Goal: Task Accomplishment & Management: Use online tool/utility

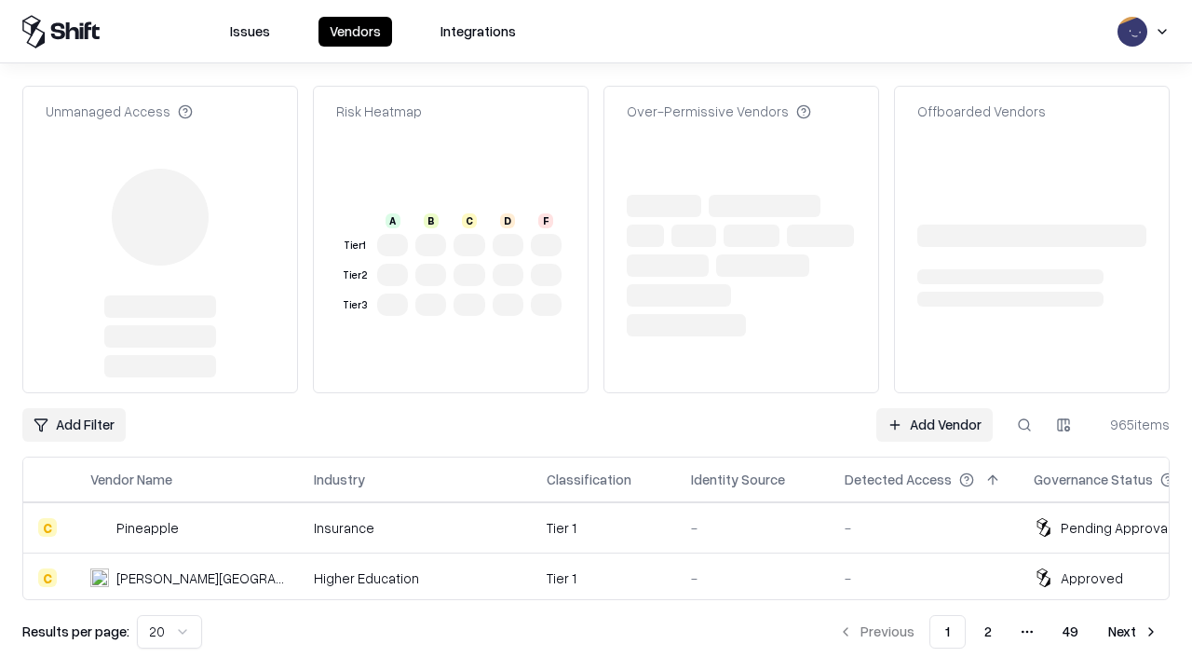
click at [934, 408] on link "Add Vendor" at bounding box center [934, 425] width 116 height 34
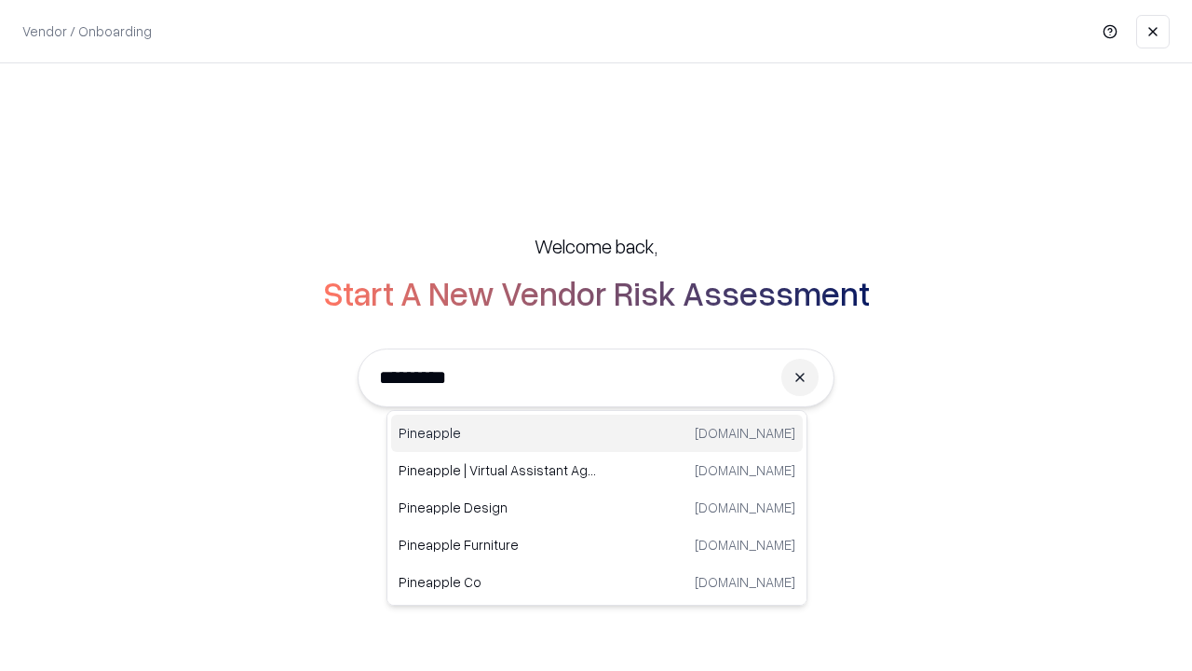
click at [597, 433] on div "Pineapple [DOMAIN_NAME]" at bounding box center [597, 432] width 412 height 37
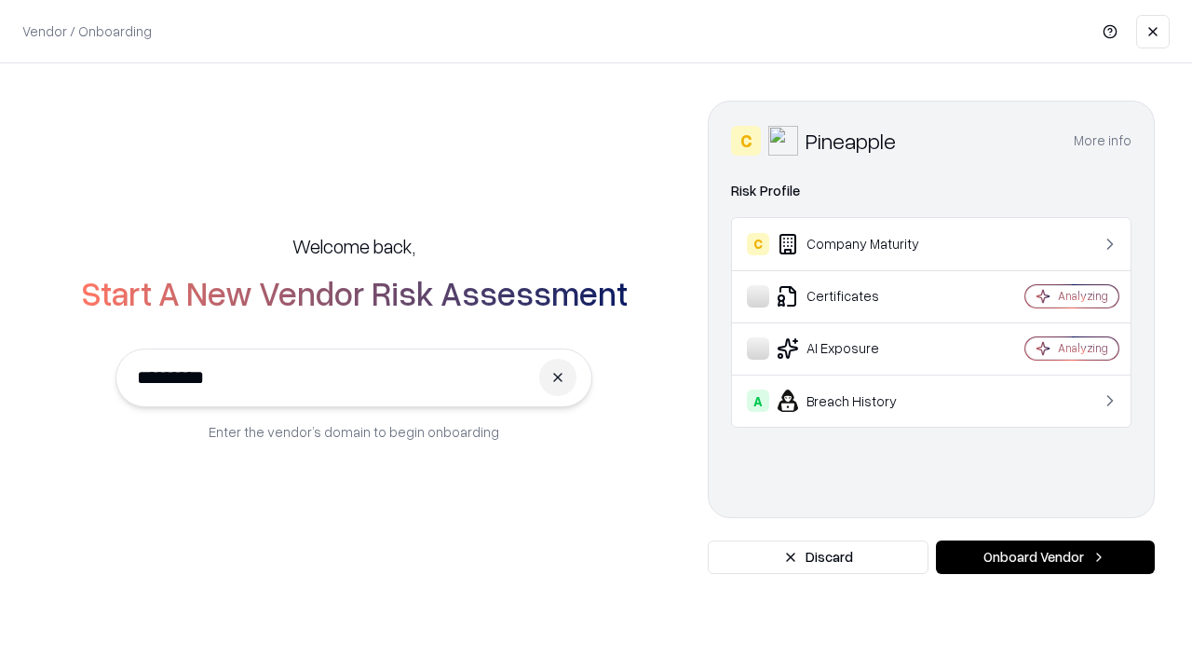
type input "*********"
click at [1045, 557] on button "Onboard Vendor" at bounding box center [1045, 557] width 219 height 34
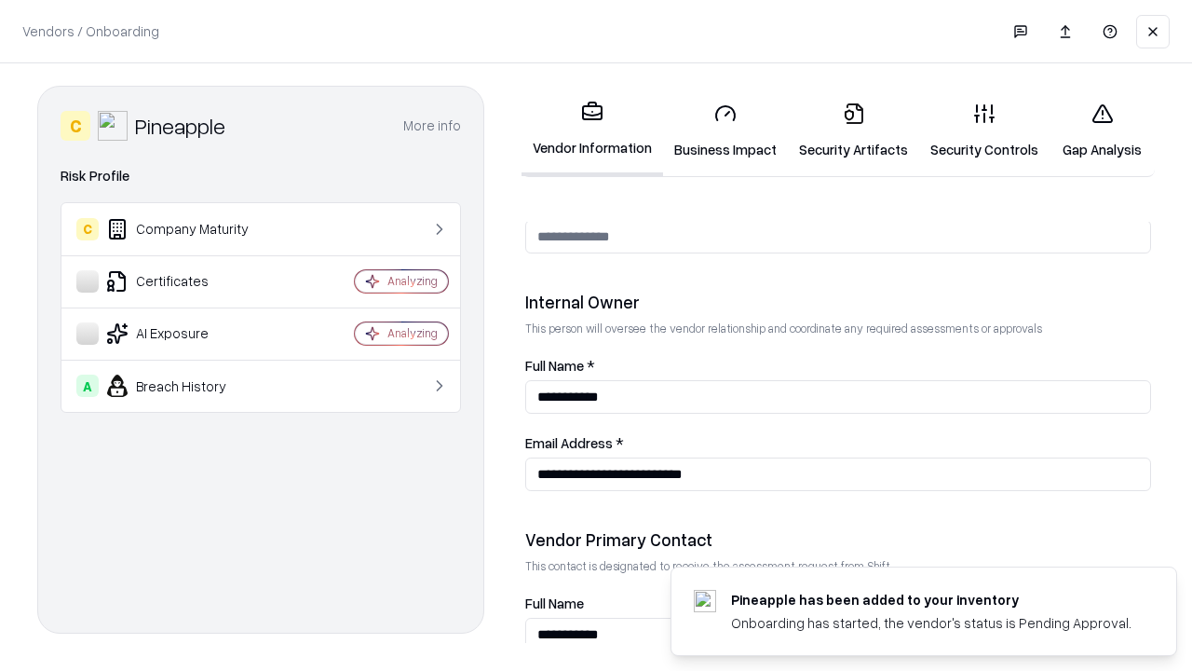
scroll to position [965, 0]
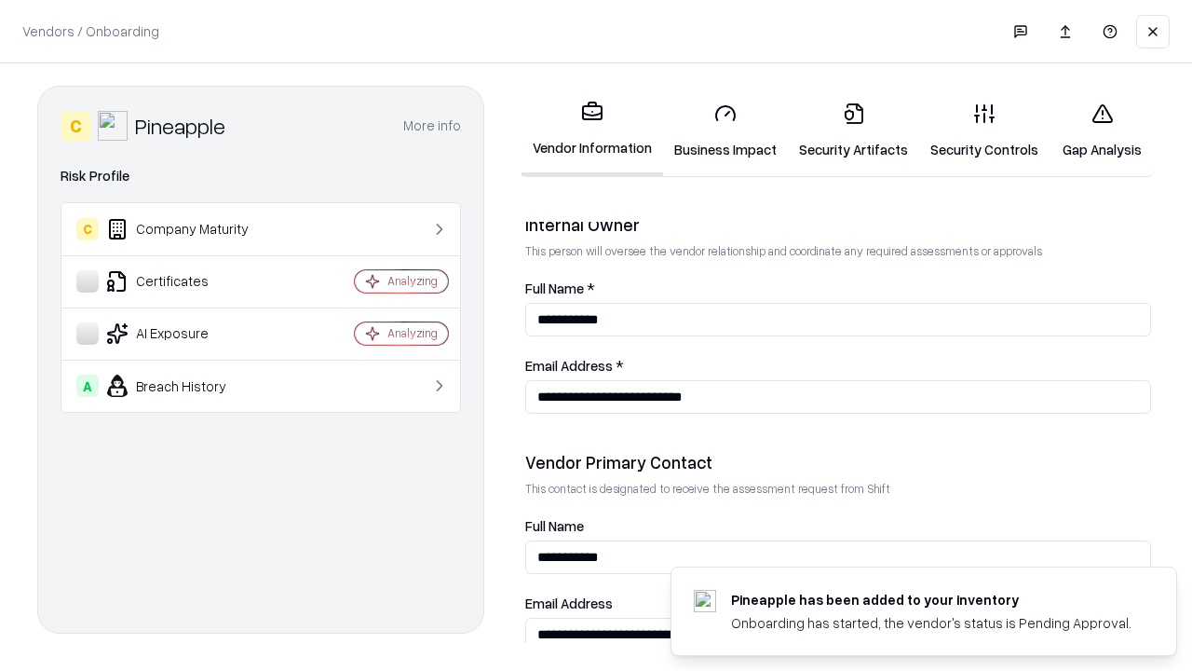
click at [726, 130] on link "Business Impact" at bounding box center [725, 131] width 125 height 87
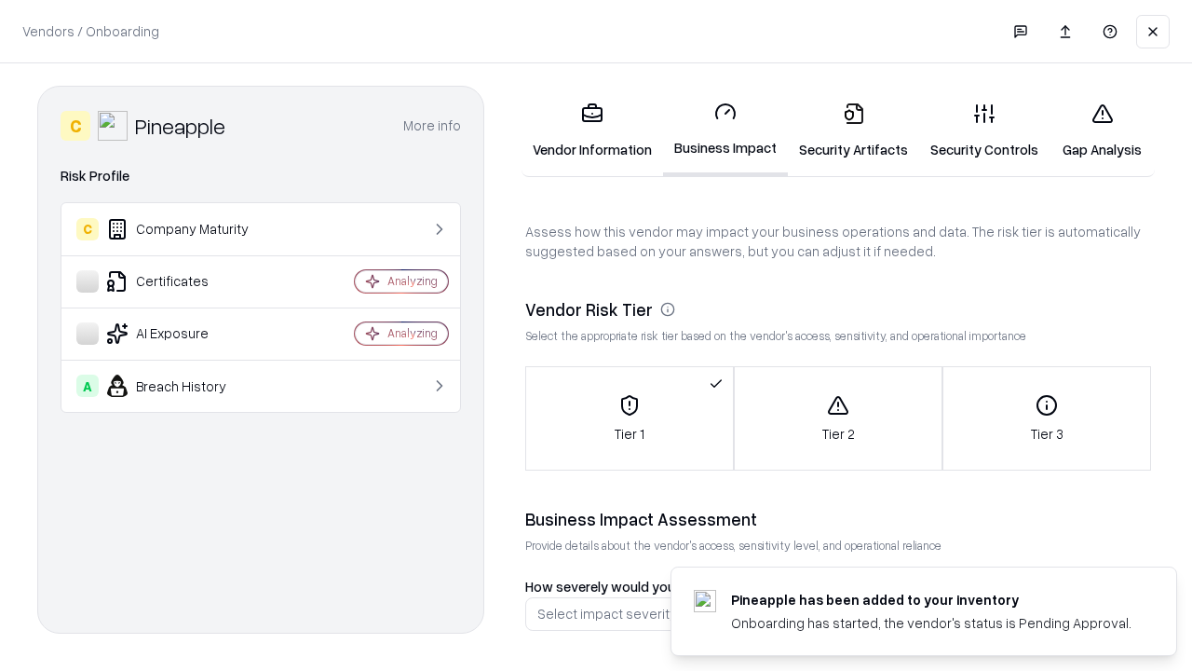
click at [1102, 130] on link "Gap Analysis" at bounding box center [1102, 131] width 105 height 87
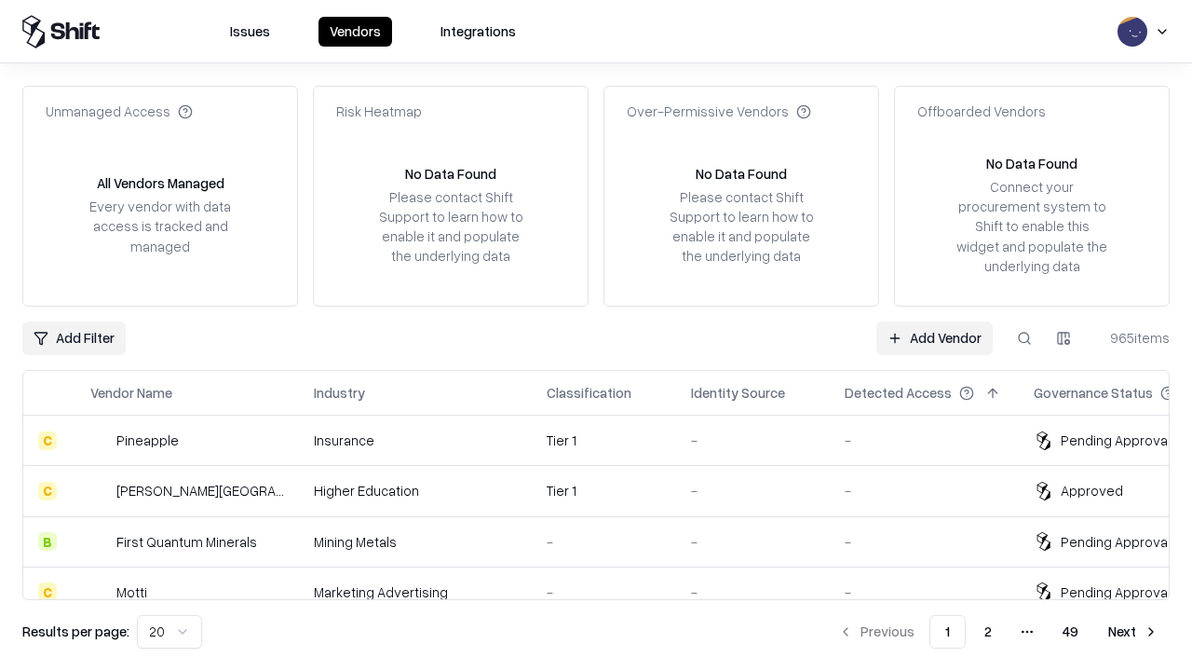
click at [934, 337] on link "Add Vendor" at bounding box center [934, 338] width 116 height 34
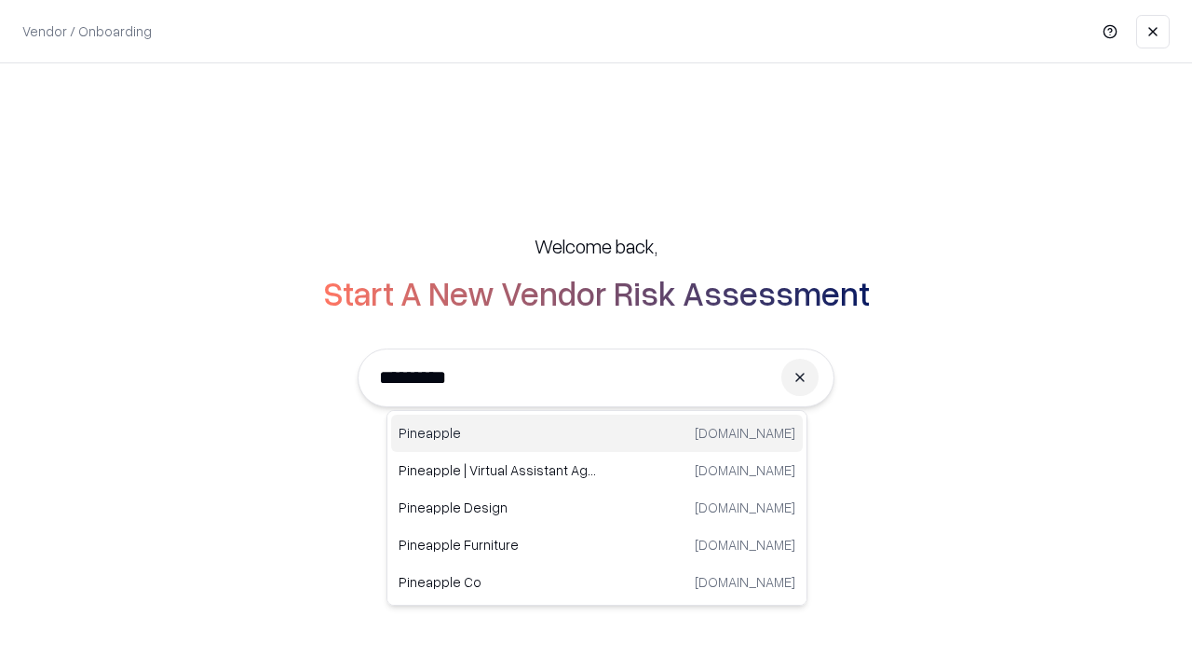
click at [597, 433] on div "Pineapple [DOMAIN_NAME]" at bounding box center [597, 432] width 412 height 37
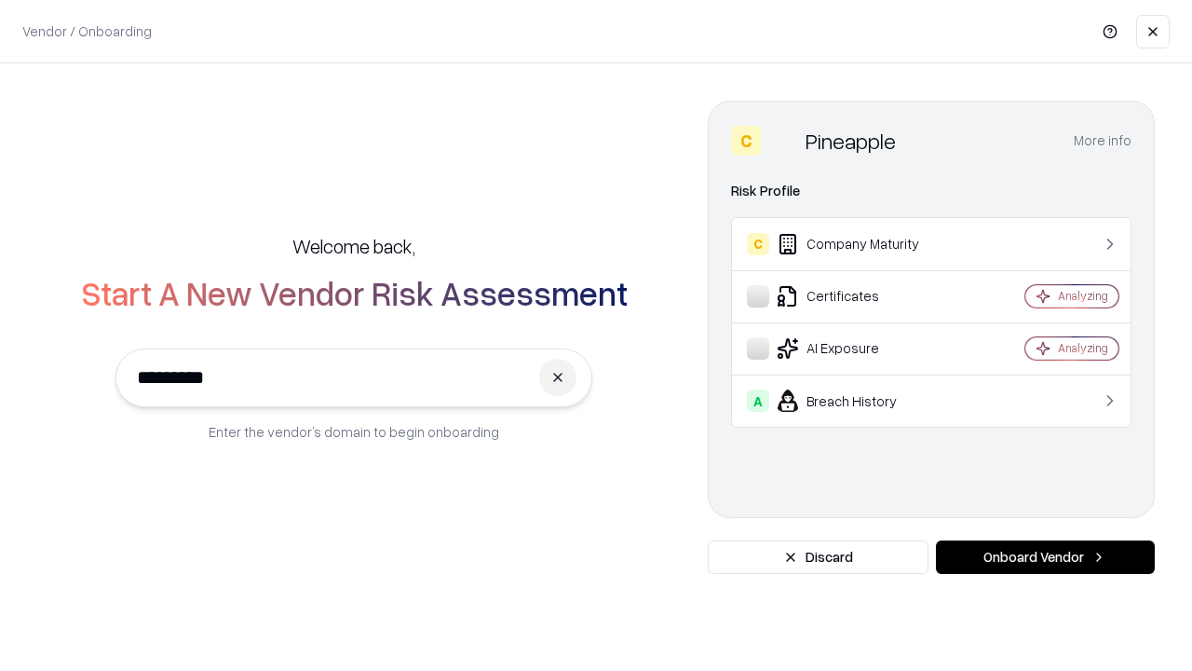
type input "*********"
click at [1045, 557] on button "Onboard Vendor" at bounding box center [1045, 557] width 219 height 34
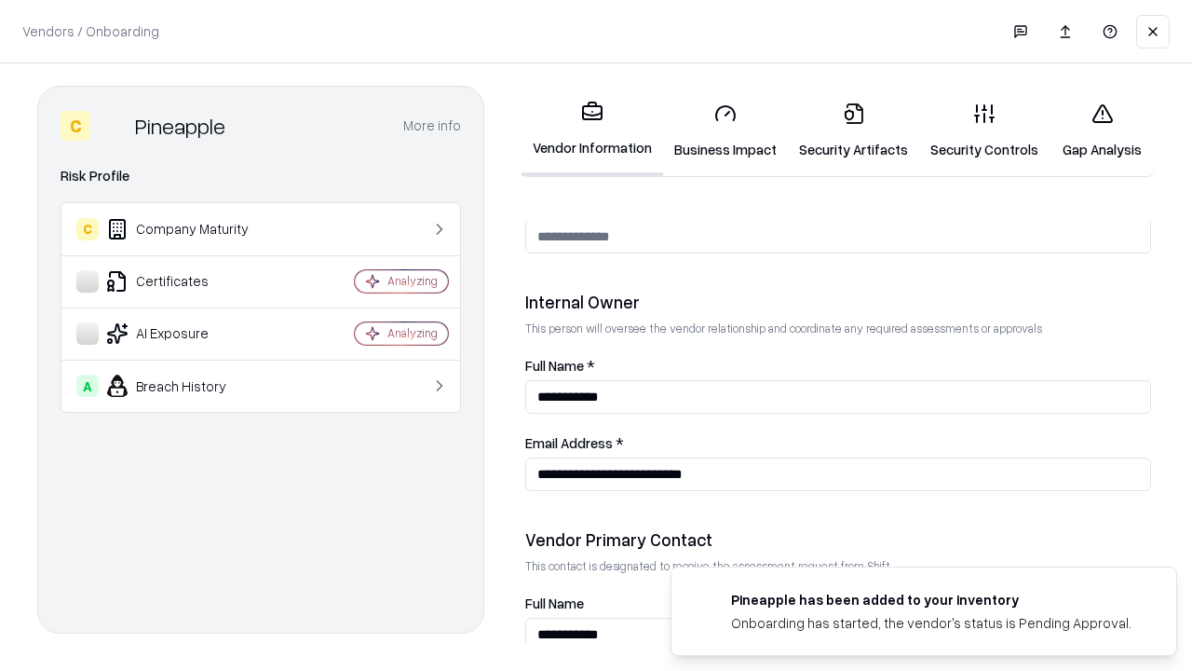
scroll to position [965, 0]
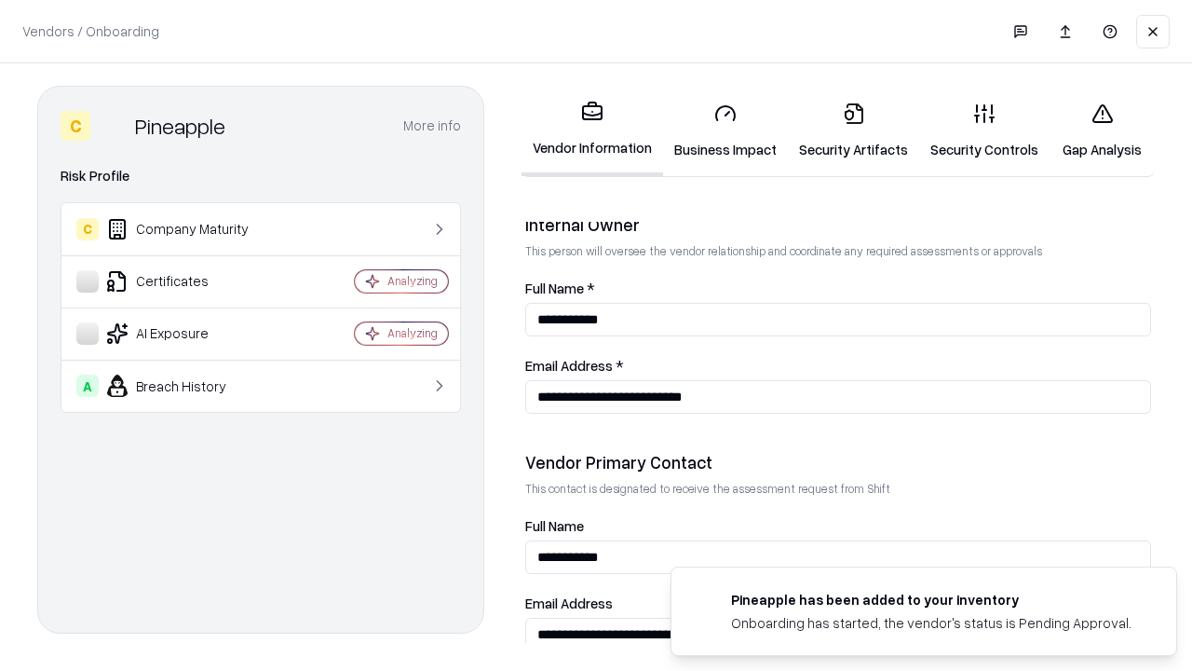
click at [1102, 130] on link "Gap Analysis" at bounding box center [1102, 131] width 105 height 87
